Goal: Check status

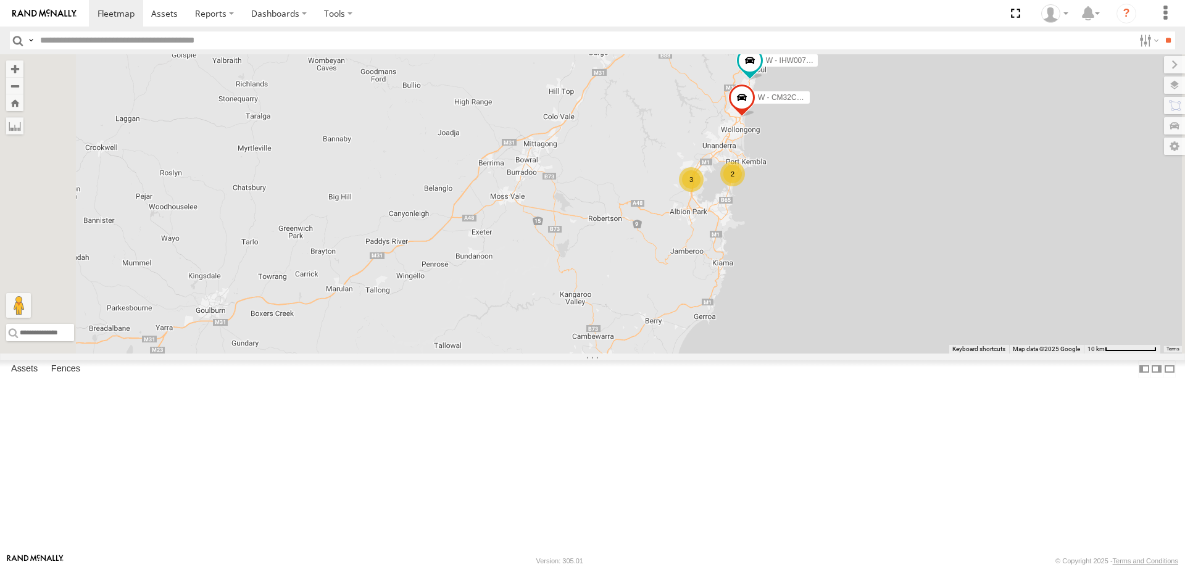
drag, startPoint x: 943, startPoint y: 254, endPoint x: 869, endPoint y: 289, distance: 82.5
click at [952, 318] on div "B - DG93WL - [PERSON_NAME] C - DTL91S - [PERSON_NAME] S - DXX35G - [PERSON_NAME…" at bounding box center [592, 203] width 1185 height 299
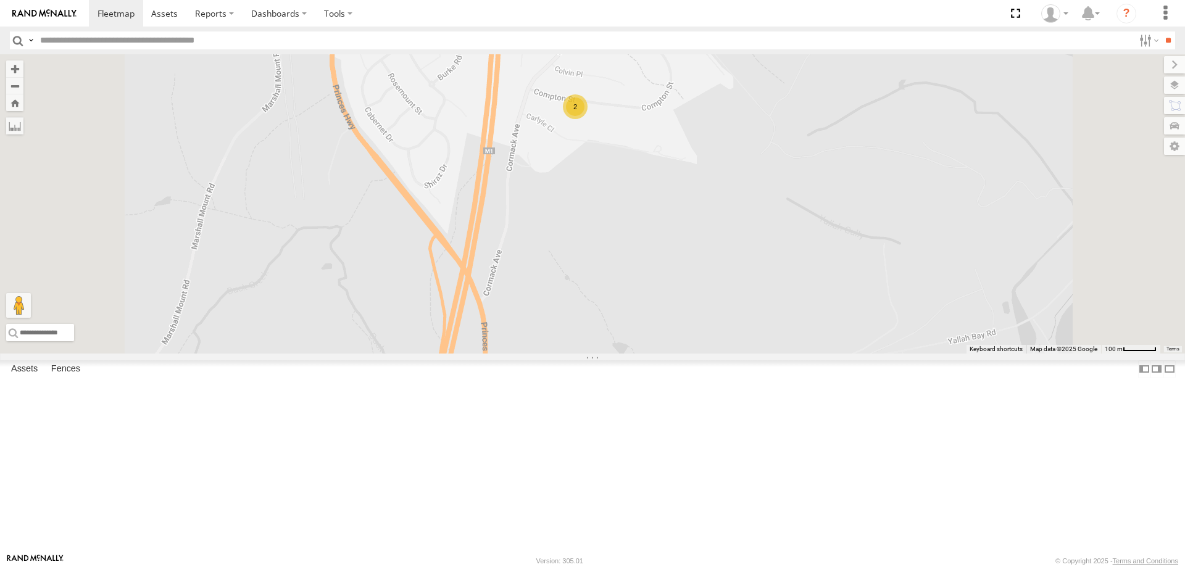
click at [587, 119] on div "2" at bounding box center [575, 106] width 25 height 25
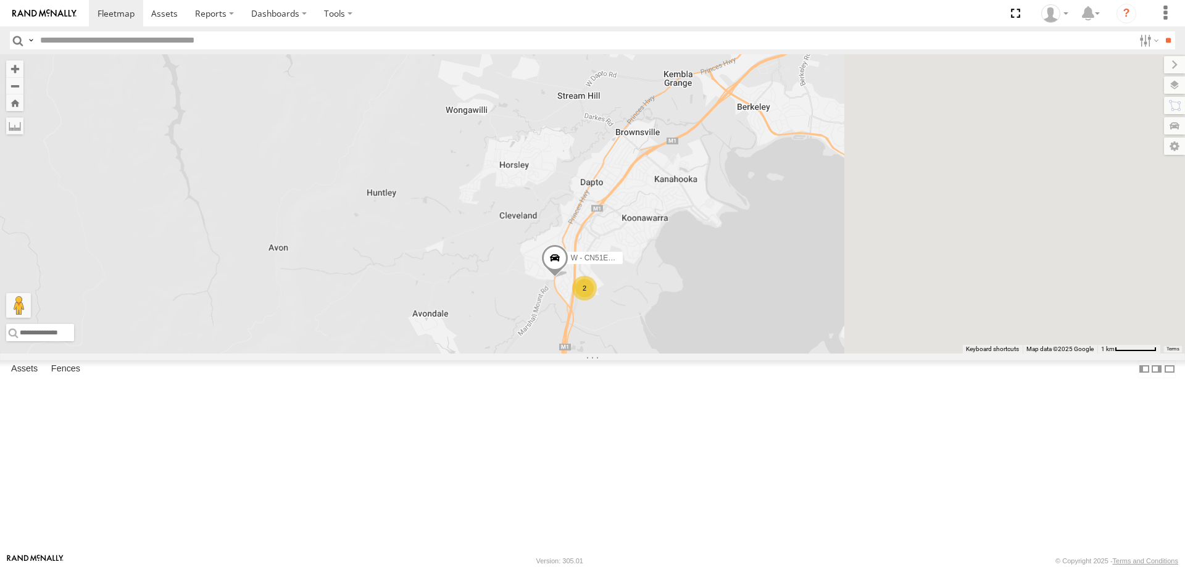
drag, startPoint x: 1133, startPoint y: 382, endPoint x: 774, endPoint y: 381, distance: 359.1
click at [766, 354] on div "B - DG93WL - [PERSON_NAME] C - DTL91S - [PERSON_NAME] S - DXX35G - [PERSON_NAME…" at bounding box center [592, 203] width 1185 height 299
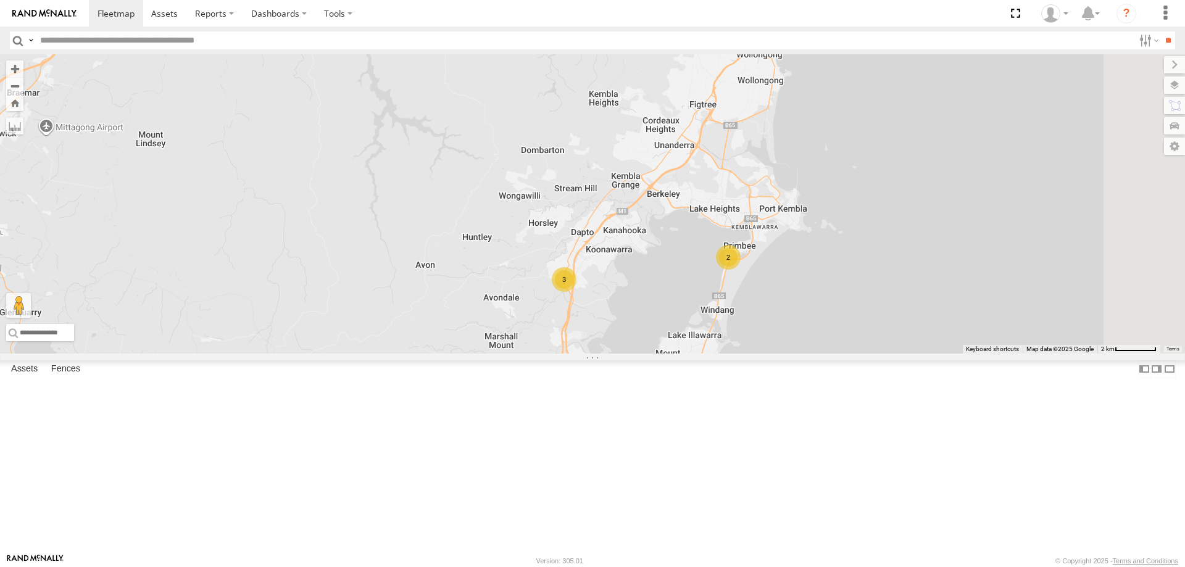
click at [740, 270] on div "2" at bounding box center [728, 257] width 25 height 25
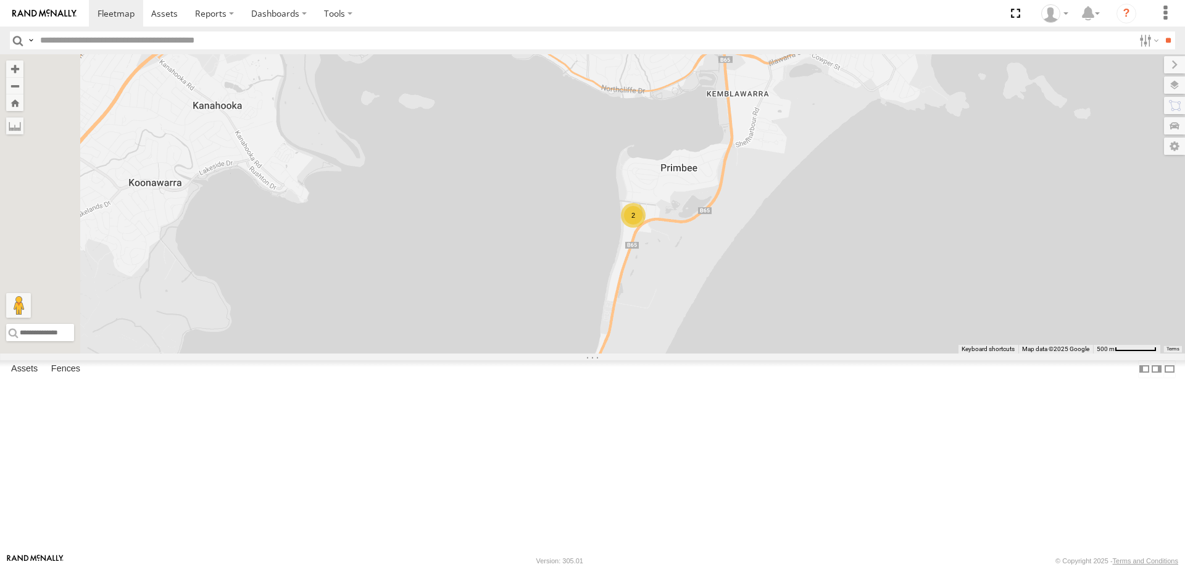
drag, startPoint x: 874, startPoint y: 440, endPoint x: 945, endPoint y: 392, distance: 85.7
click at [943, 354] on div "B - DG93WL - [PERSON_NAME] C - DTL91S - [PERSON_NAME] S - DXX35G - [PERSON_NAME…" at bounding box center [592, 203] width 1185 height 299
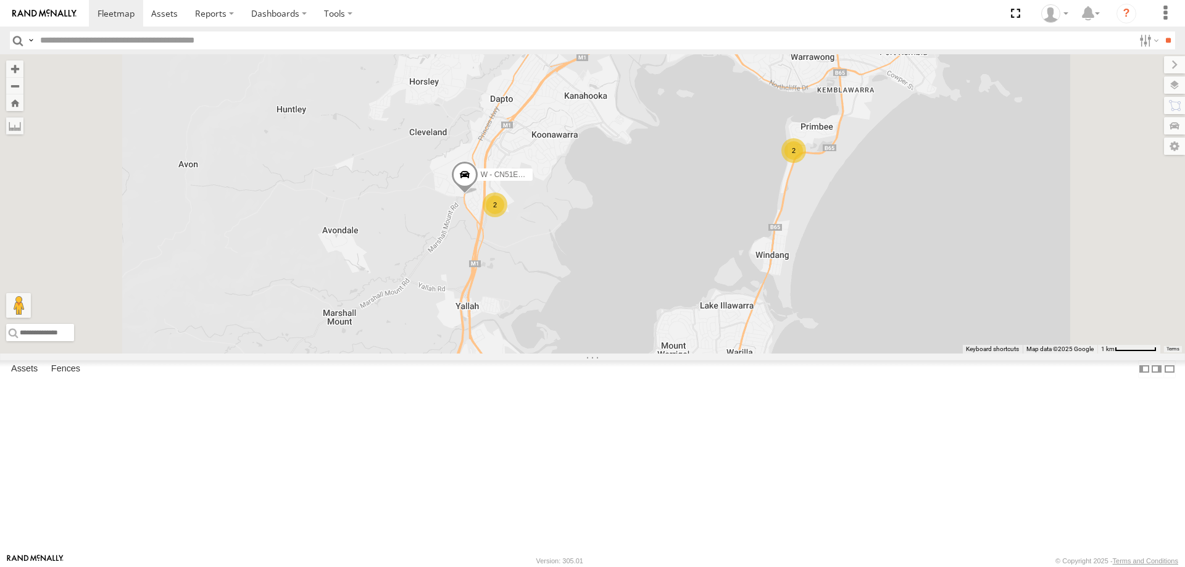
click at [1024, 354] on div "B - DG93WL - [PERSON_NAME] C - DTL91S - [PERSON_NAME] S - DXX35G - [PERSON_NAME…" at bounding box center [592, 203] width 1185 height 299
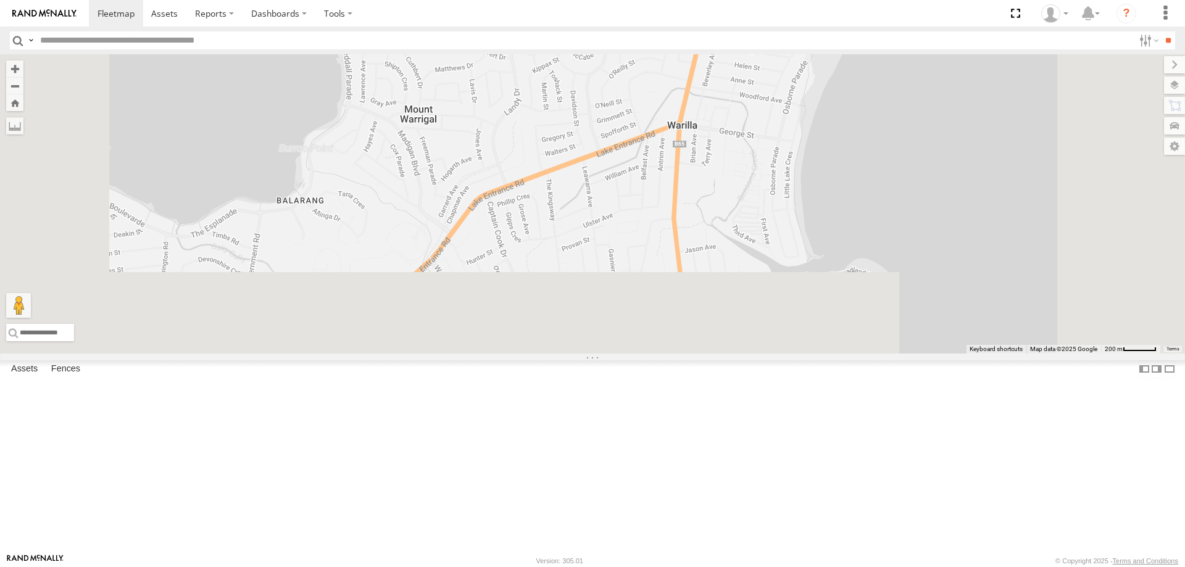
drag, startPoint x: 1069, startPoint y: 329, endPoint x: 1069, endPoint y: 229, distance: 99.9
click at [1069, 229] on div "B - DG93WL - [PERSON_NAME] C - DTL91S - [PERSON_NAME] S - DXX35G - [PERSON_NAME…" at bounding box center [592, 203] width 1185 height 299
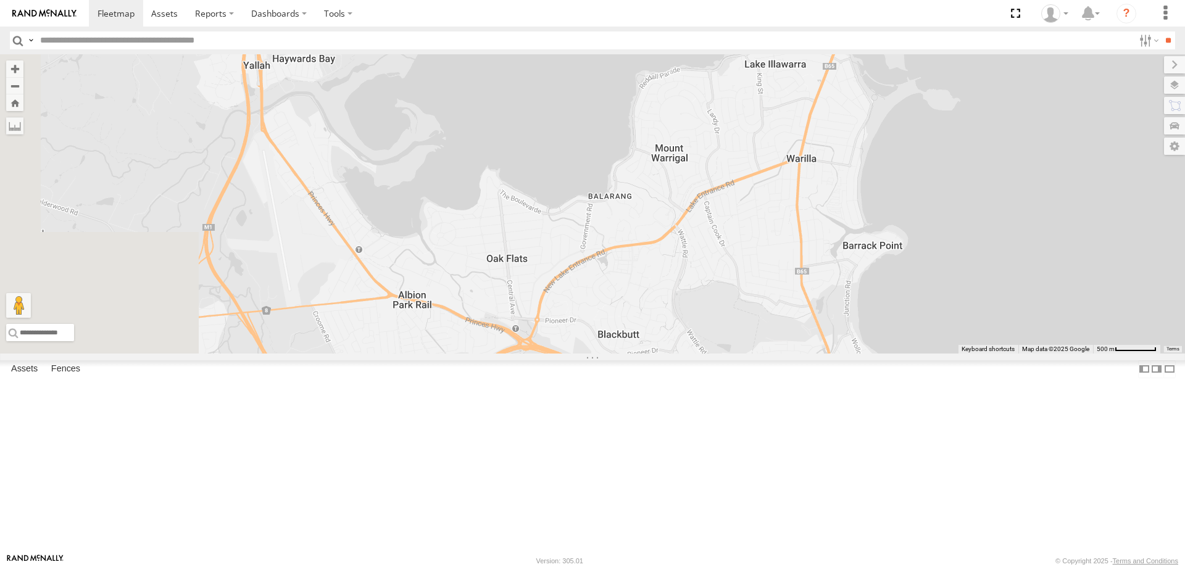
drag, startPoint x: 780, startPoint y: 379, endPoint x: 927, endPoint y: 363, distance: 147.7
click at [927, 354] on div "B - DG93WL - [PERSON_NAME] C - DTL91S - [PERSON_NAME] S - DXX35G - [PERSON_NAME…" at bounding box center [592, 203] width 1185 height 299
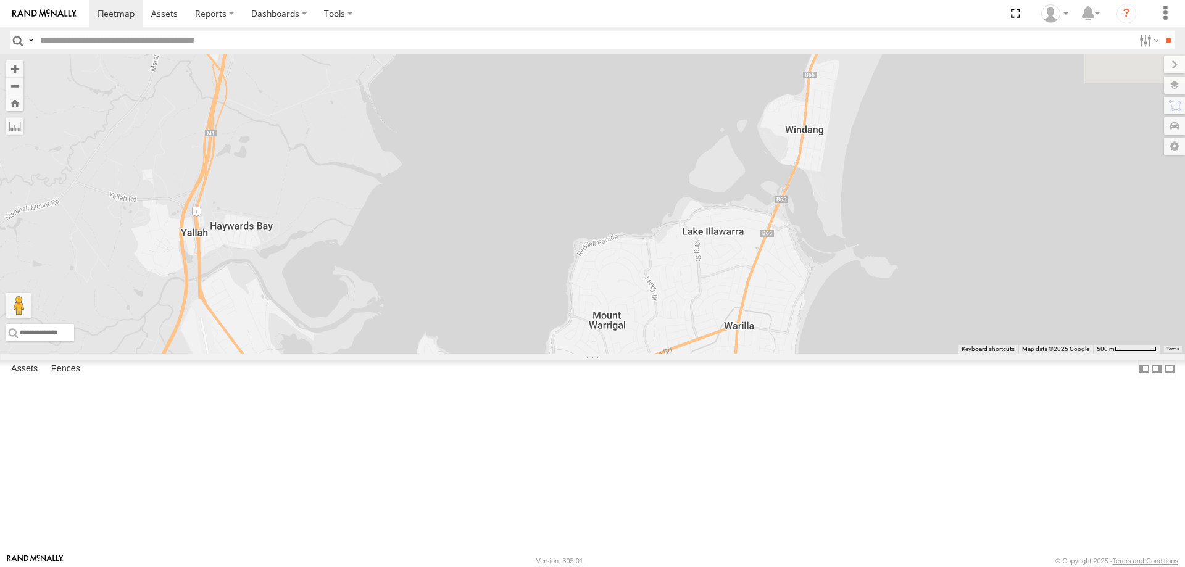
drag, startPoint x: 941, startPoint y: 229, endPoint x: 841, endPoint y: 336, distance: 145.3
click at [841, 336] on div "B - DG93WL - [PERSON_NAME] C - DTL91S - [PERSON_NAME] S - DXX35G - [PERSON_NAME…" at bounding box center [592, 203] width 1185 height 299
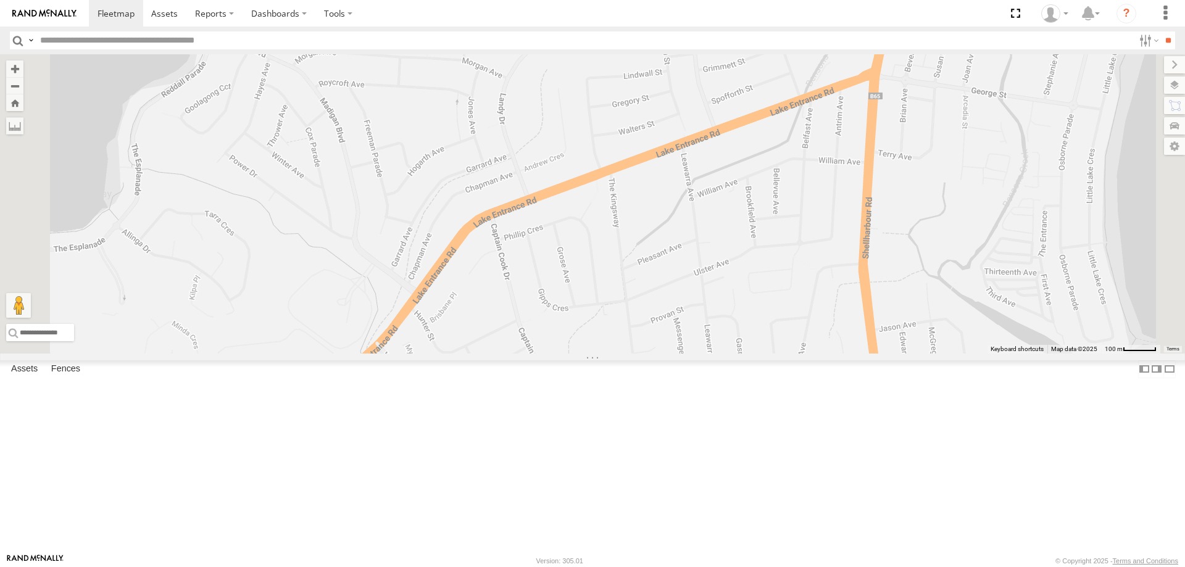
drag, startPoint x: 863, startPoint y: 396, endPoint x: 908, endPoint y: 143, distance: 257.5
click at [908, 147] on div "B - DG93WL - [PERSON_NAME] C - DTL91S - [PERSON_NAME] S - DXX35G - [PERSON_NAME…" at bounding box center [592, 203] width 1185 height 299
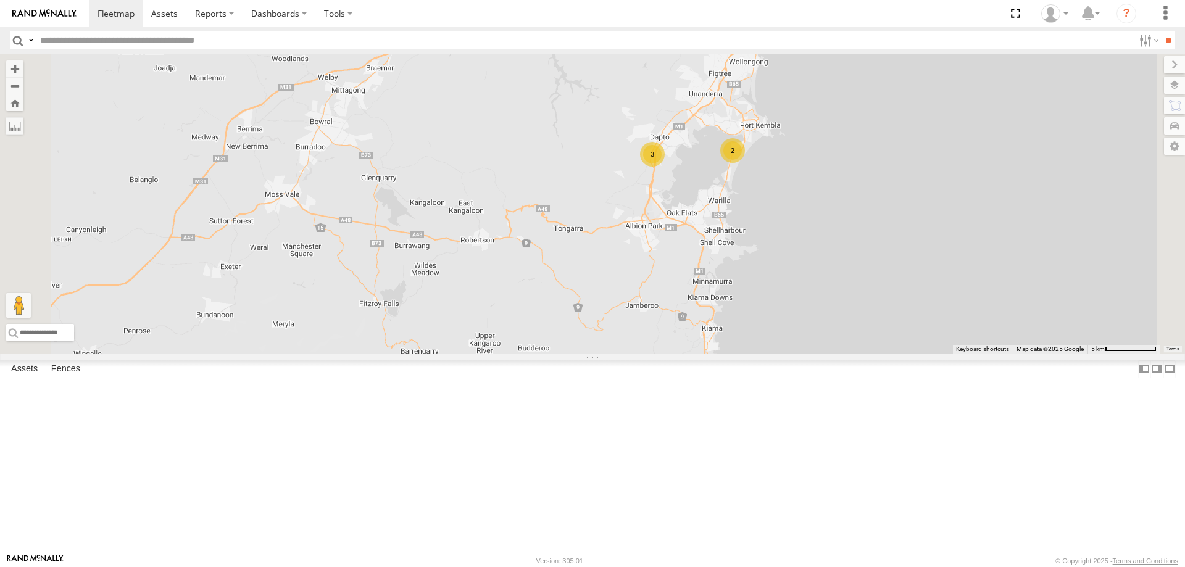
drag, startPoint x: 999, startPoint y: 221, endPoint x: 917, endPoint y: 334, distance: 139.6
click at [923, 340] on div "B - DG93WL - [PERSON_NAME] C - DTL91S - [PERSON_NAME] S - DXX35G - [PERSON_NAME…" at bounding box center [592, 203] width 1185 height 299
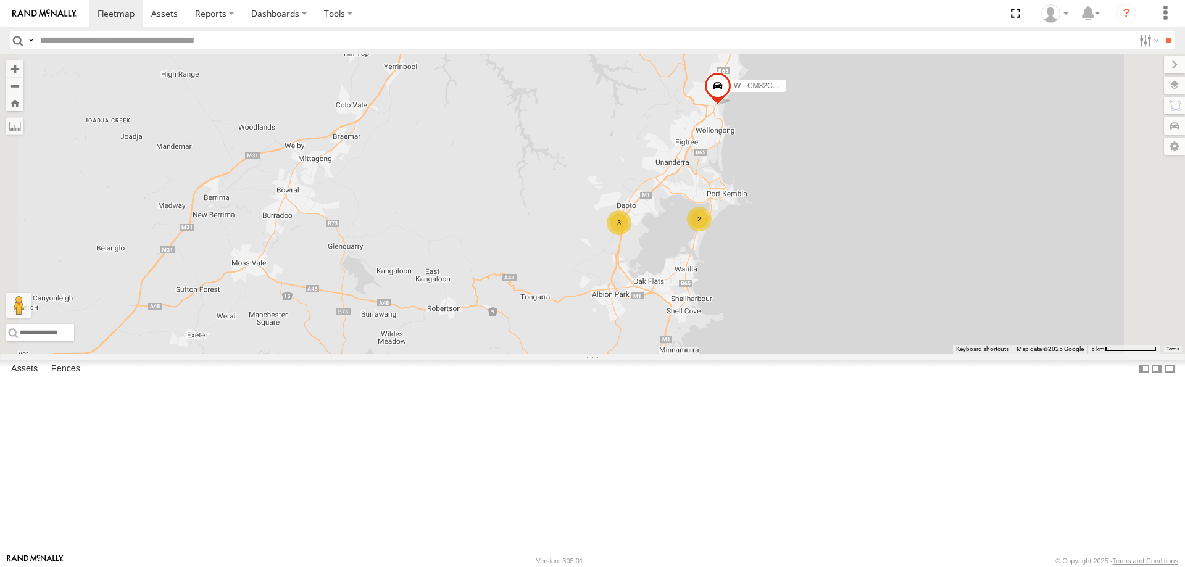
drag, startPoint x: 897, startPoint y: 226, endPoint x: 895, endPoint y: 257, distance: 30.3
click at [896, 256] on div "B - DG93WL - [PERSON_NAME] C - DTL91S - [PERSON_NAME] S - DXX35G - [PERSON_NAME…" at bounding box center [592, 203] width 1185 height 299
